Goal: Transaction & Acquisition: Purchase product/service

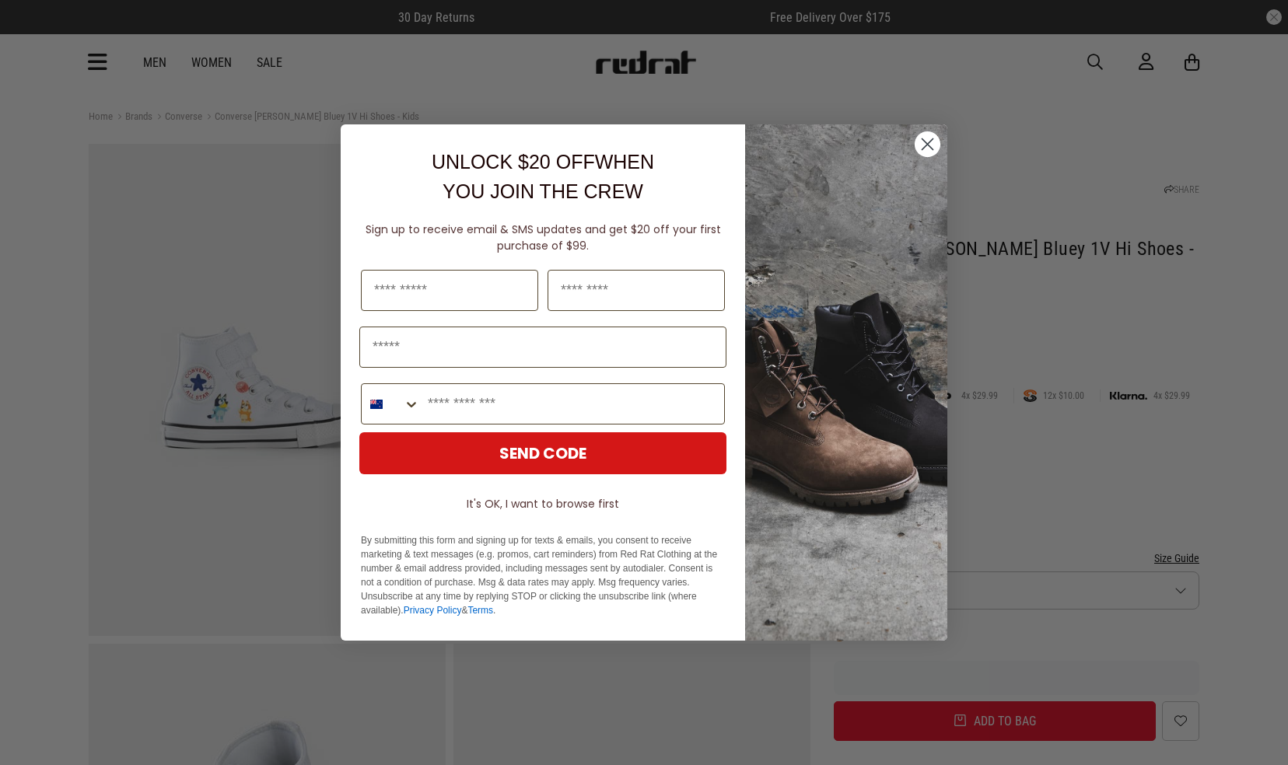
click at [99, 64] on div "Close dialog UNLOCK $20 OFF WHEN YOU JOIN THE CREW Sign up to receive email & S…" at bounding box center [644, 382] width 1288 height 765
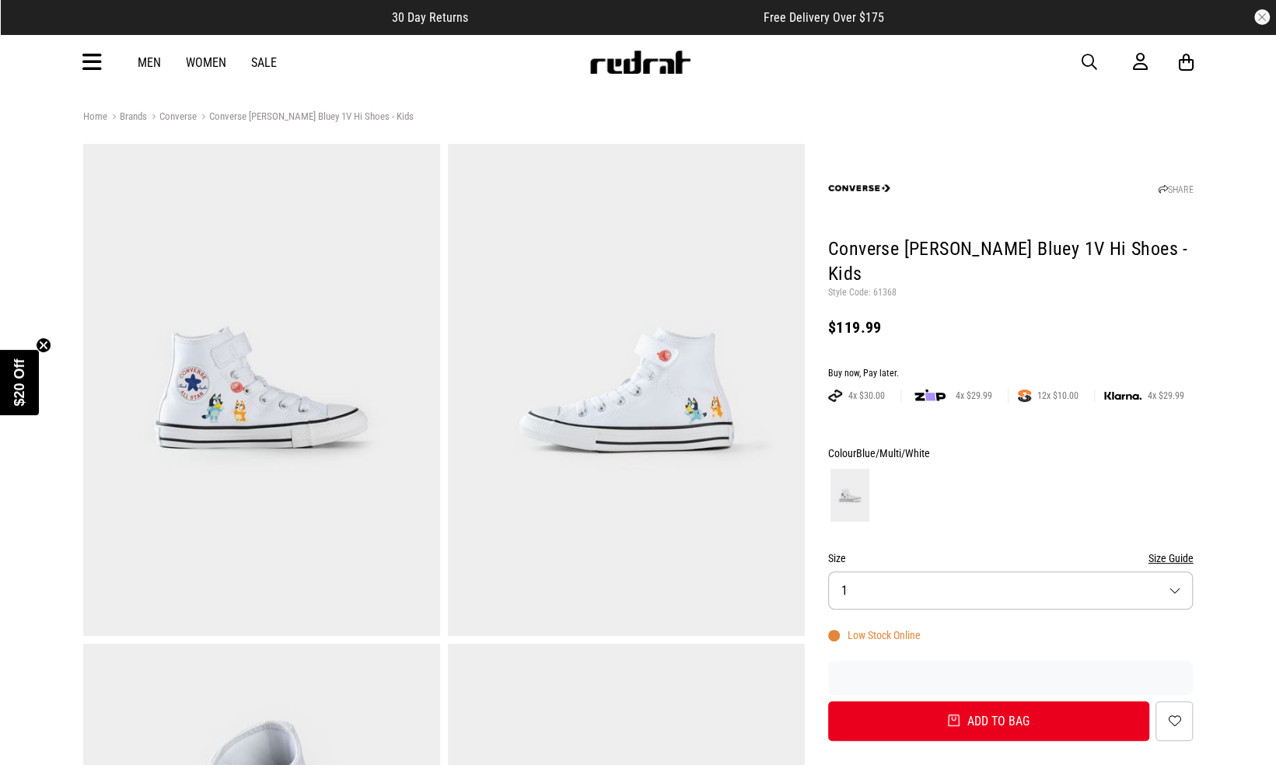
click at [99, 64] on icon at bounding box center [91, 63] width 19 height 26
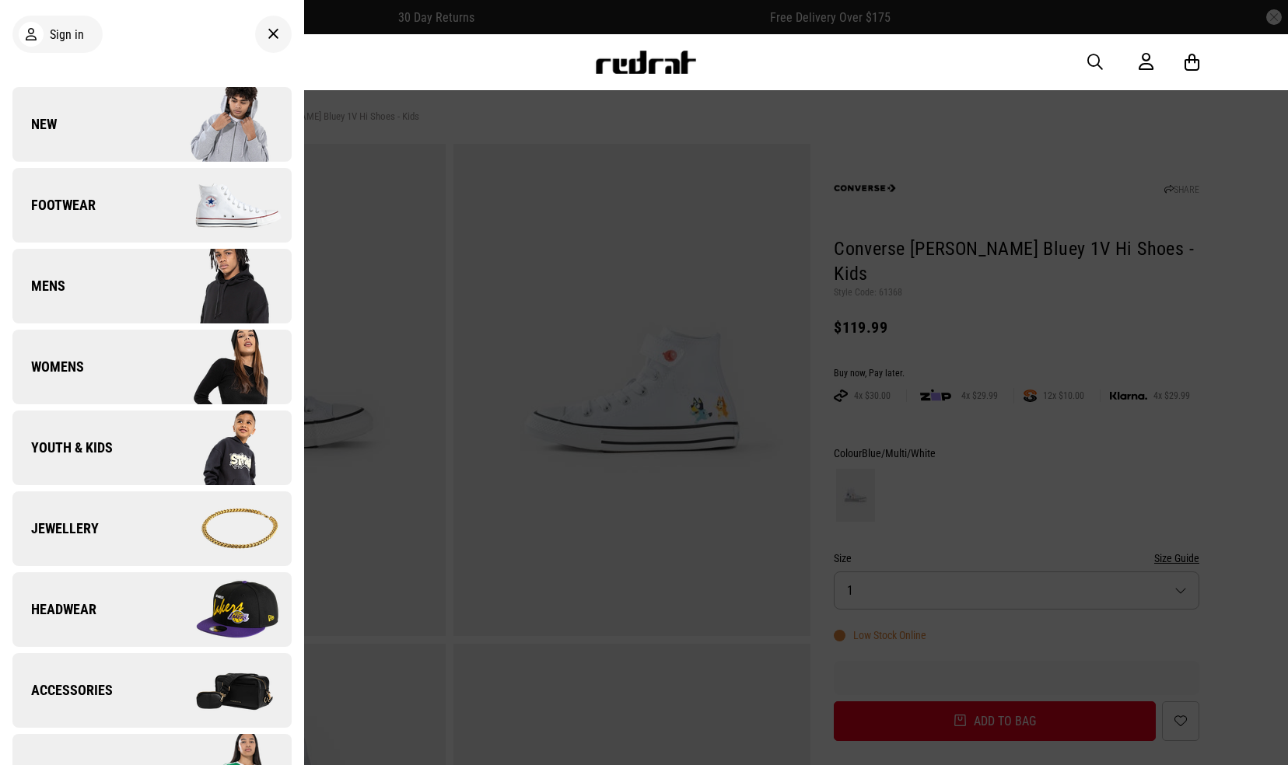
click at [152, 443] on img at bounding box center [221, 448] width 139 height 78
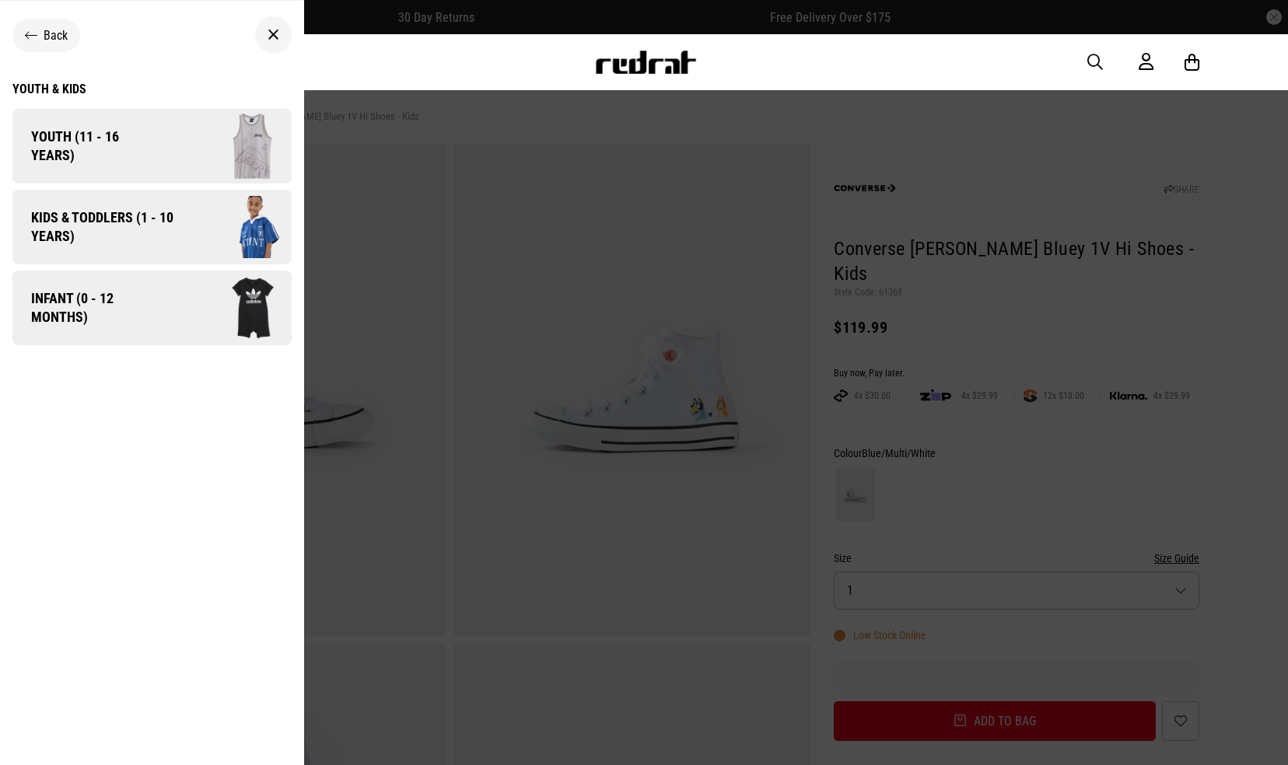
click at [142, 232] on span "Kids & Toddlers (1 - 10 years)" at bounding box center [96, 226] width 169 height 37
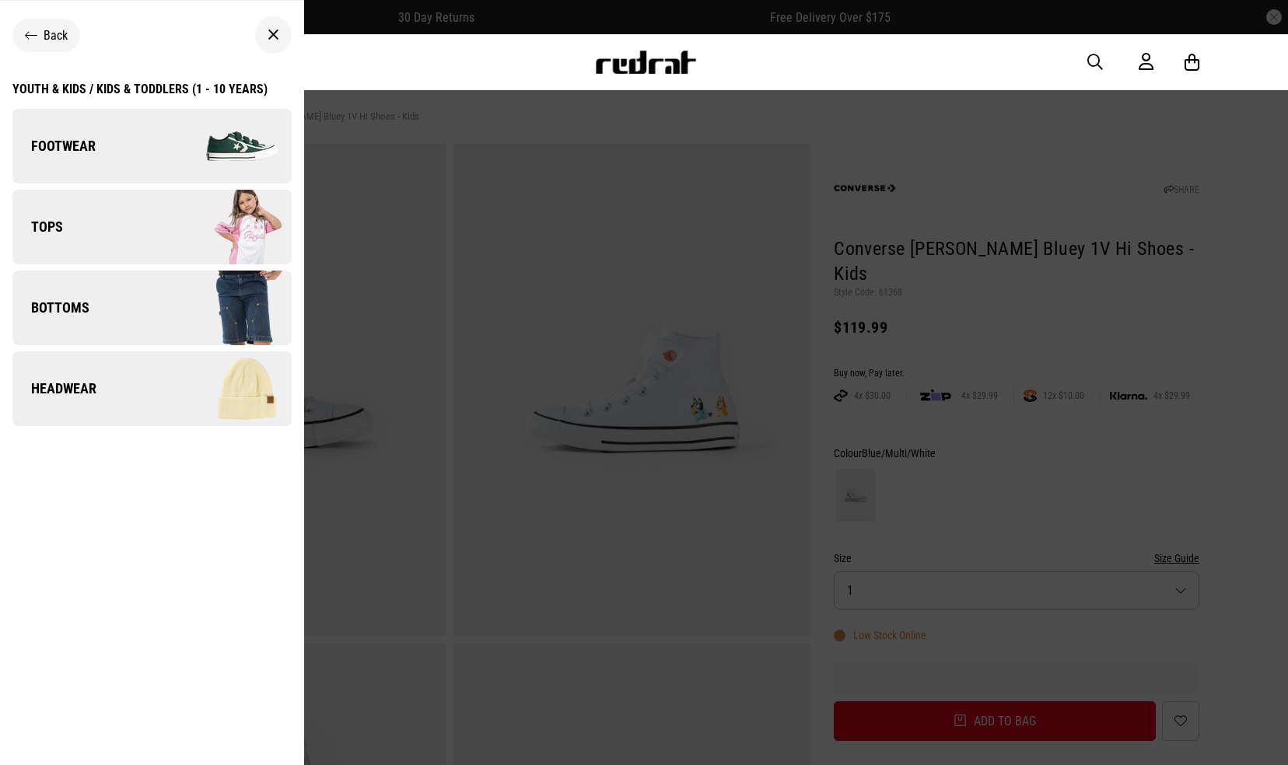
click at [138, 159] on link "Footwear" at bounding box center [151, 146] width 279 height 75
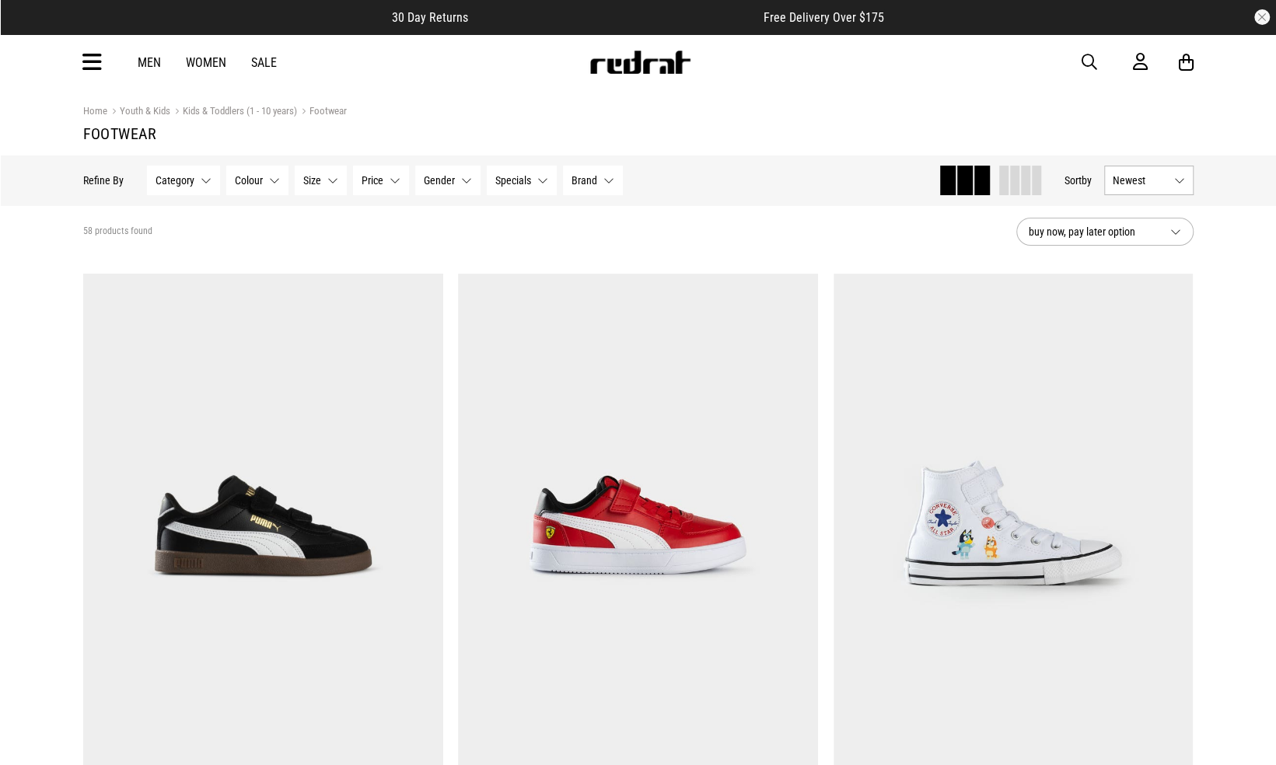
click at [596, 181] on button "Brand None selected" at bounding box center [593, 181] width 60 height 30
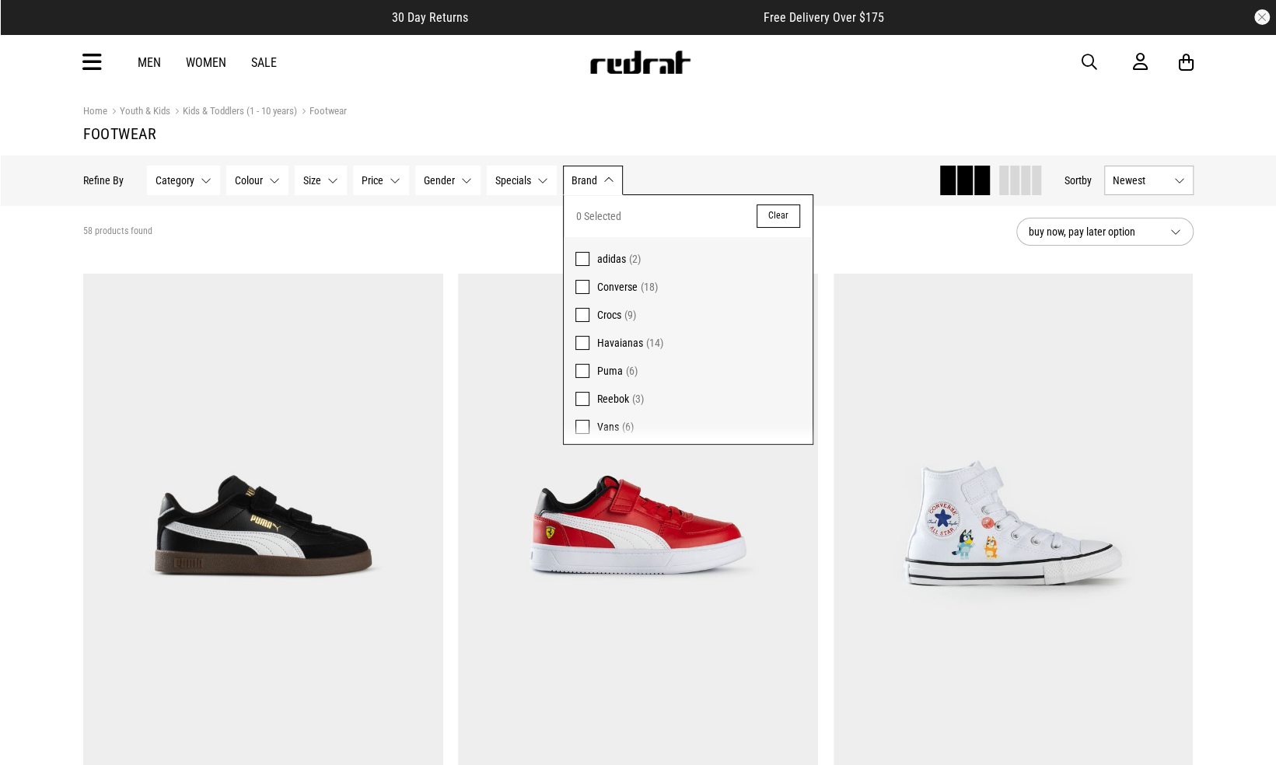
click at [624, 285] on span "Converse" at bounding box center [617, 287] width 40 height 12
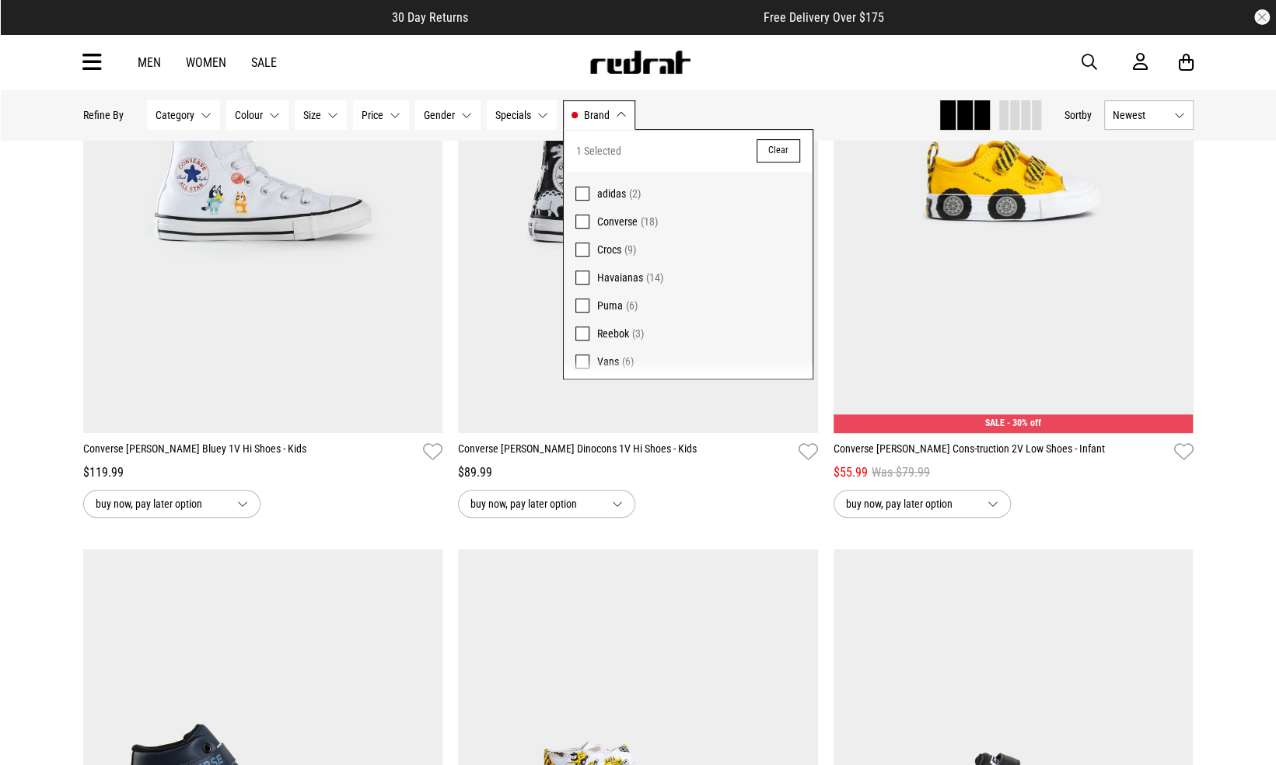
scroll to position [369, 0]
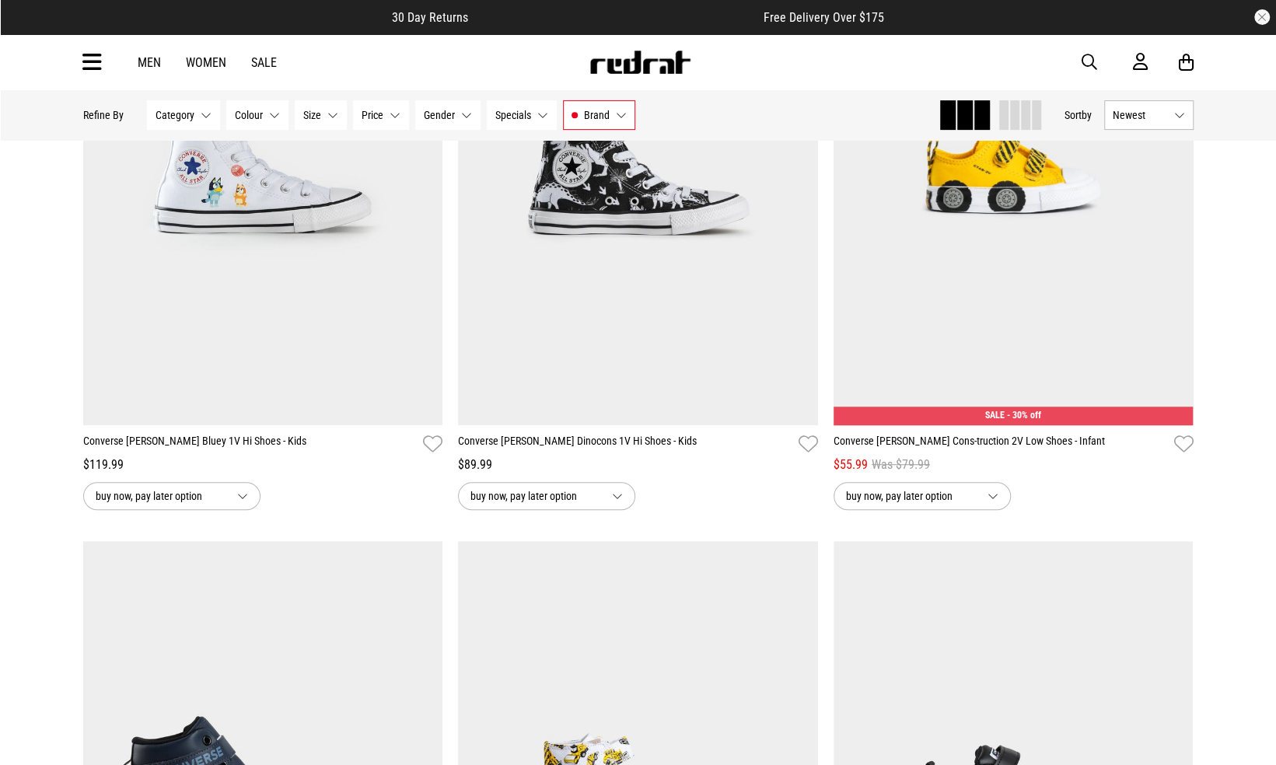
scroll to position [372, 0]
